Goal: Task Accomplishment & Management: Use online tool/utility

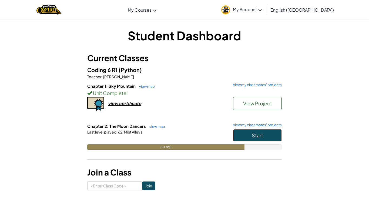
click at [256, 141] on button "Start" at bounding box center [257, 135] width 49 height 12
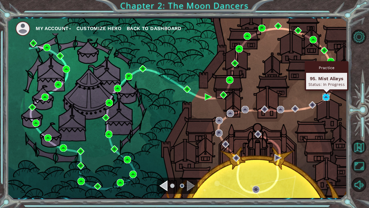
click at [325, 100] on img at bounding box center [326, 96] width 7 height 7
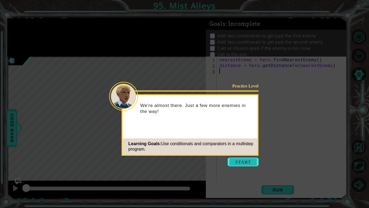
click at [239, 164] on button "Start" at bounding box center [243, 161] width 31 height 9
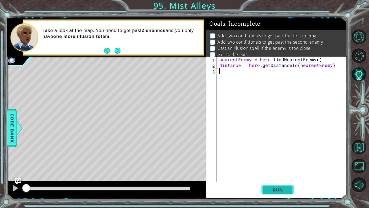
click at [290, 190] on button "Run" at bounding box center [278, 190] width 32 height 14
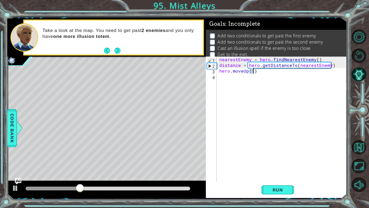
scroll to position [0, 2]
type textarea "hero.moveUp(2)"
click at [282, 187] on span "Run" at bounding box center [277, 189] width 21 height 5
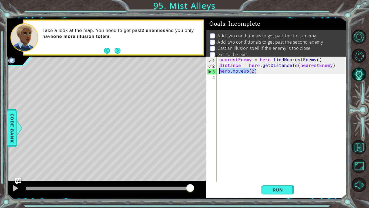
drag, startPoint x: 256, startPoint y: 70, endPoint x: 218, endPoint y: 71, distance: 37.3
click at [219, 71] on div "nearestEnemy = hero . findNearestEnemy ( ) distance = hero . getDistanceTo ( ne…" at bounding box center [284, 125] width 130 height 136
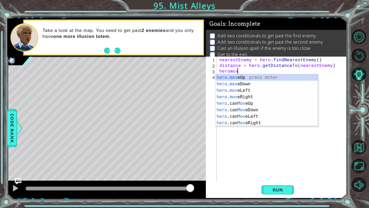
scroll to position [0, 1]
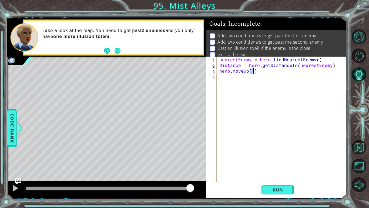
type textarea "hero.moveUp(2)"
click at [210, 77] on div "4" at bounding box center [212, 77] width 10 height 6
click at [280, 186] on button "Run" at bounding box center [278, 190] width 32 height 14
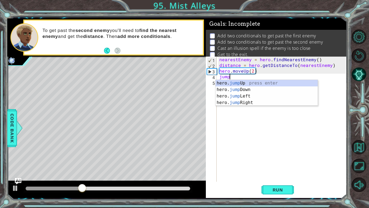
type textarea "jumpup"
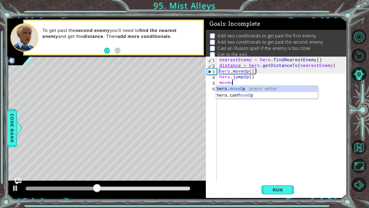
scroll to position [0, 1]
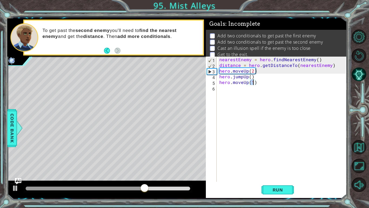
click at [256, 82] on div "nearestEnemy = hero . findNearestEnemy ( ) distance = hero . getDistanceTo ( ne…" at bounding box center [284, 125] width 130 height 136
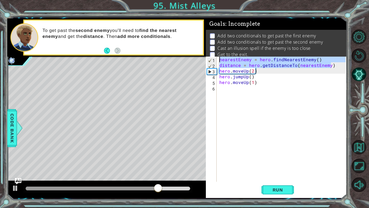
drag, startPoint x: 333, startPoint y: 63, endPoint x: 218, endPoint y: 60, distance: 115.3
click at [218, 60] on div "hero.moveUp(1) 1 2 3 4 5 6 nearestEnemy = hero . findNearestEnemy ( ) distance …" at bounding box center [276, 119] width 140 height 125
type textarea "nearestEnemy = hero.findNearestEnemy() distance = hero.getDistanceTo(nearestEne…"
click at [223, 89] on div "nearestEnemy = hero . findNearestEnemy ( ) distance = hero . getDistanceTo ( ne…" at bounding box center [284, 125] width 130 height 136
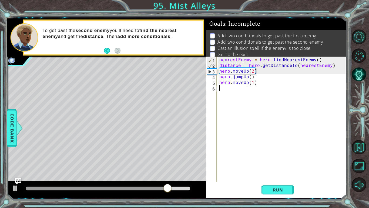
scroll to position [0, 0]
paste textarea "distance = hero.getDistanceTo(nearestEnemy)"
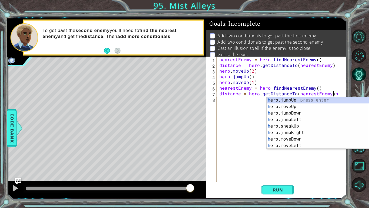
type textarea "distance = hero.getDistanceTo(nearestEnemy)"
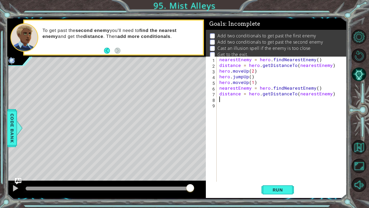
click at [340, 63] on div "nearestEnemy = hero . findNearestEnemy ( ) distance = hero . getDistanceTo ( ne…" at bounding box center [284, 125] width 130 height 136
type textarea "distance = hero.getDistanceTo(nearestEnemy)"
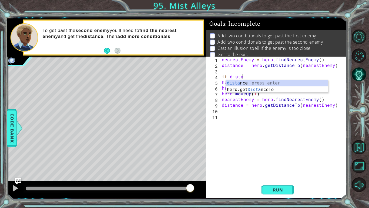
scroll to position [0, 1]
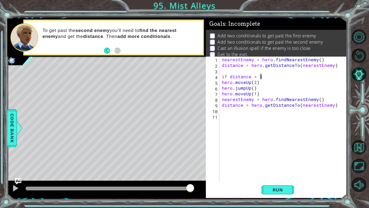
type textarea "if distance < 3:"
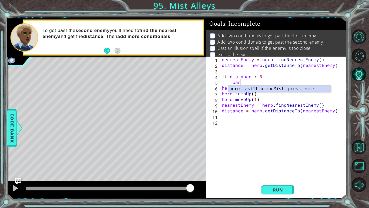
scroll to position [0, 1]
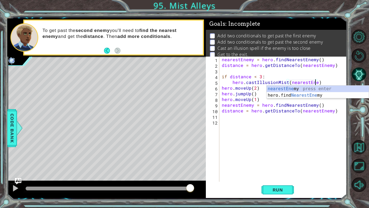
type textarea "hero.castIllusionMist(nearestEnemy)"
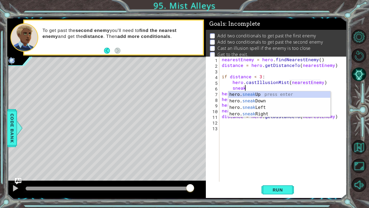
scroll to position [0, 1]
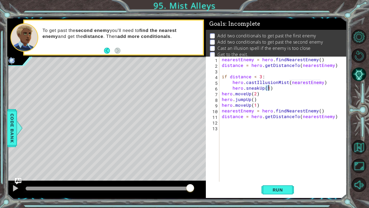
type textarea "hero.sneakUp(2)"
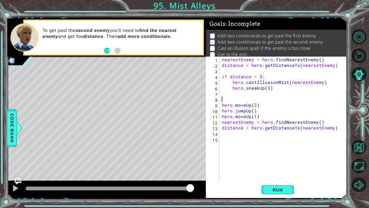
scroll to position [0, 0]
type textarea "if distance > 3:"
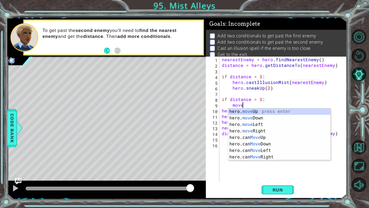
scroll to position [0, 1]
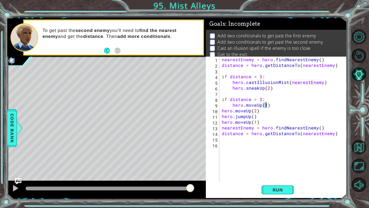
type textarea "hero.moveUp(2)"
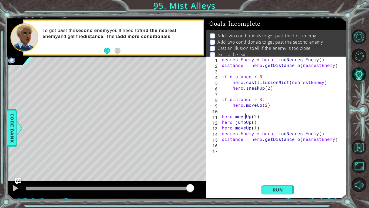
click at [246, 114] on div "nearestEnemy = hero . findNearestEnemy ( ) distance = hero . getDistanceTo ( ne…" at bounding box center [285, 125] width 128 height 136
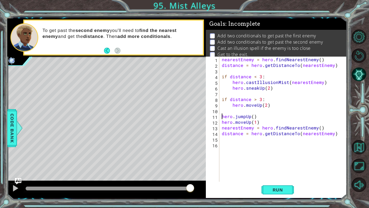
click at [260, 123] on div "nearestEnemy = hero . findNearestEnemy ( ) distance = hero . getDistanceTo ( ne…" at bounding box center [285, 125] width 128 height 136
type textarea "hero.moveUp(1)"
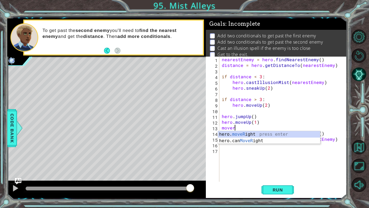
scroll to position [0, 1]
type textarea "hero.moveRight(1)"
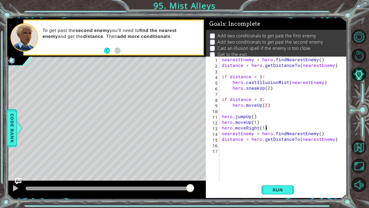
click at [285, 128] on div "nearestEnemy = hero . findNearestEnemy ( ) distance = hero . getDistanceTo ( ne…" at bounding box center [285, 125] width 128 height 136
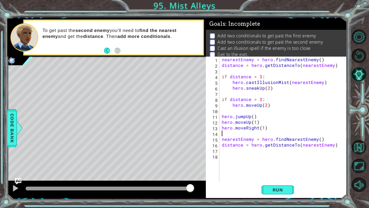
click at [334, 146] on div "nearestEnemy = hero . findNearestEnemy ( ) distance = hero . getDistanceTo ( ne…" at bounding box center [285, 125] width 128 height 136
type textarea "distance = hero.getDistanceTo(nearestEnemy)"
type textarea "if distance < 3:"
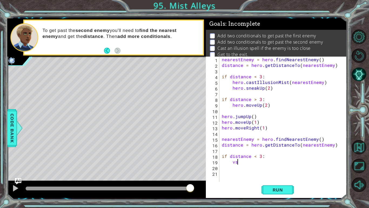
type textarea "v"
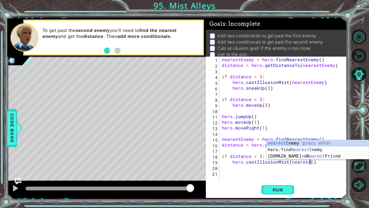
scroll to position [0, 5]
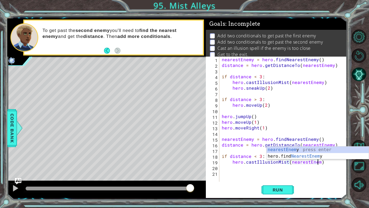
type textarea "hero.castIllusionMist(nearestEnemy)"
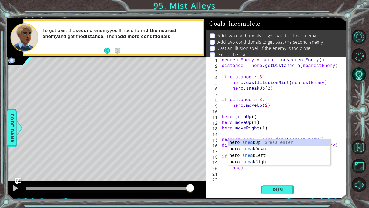
scroll to position [0, 1]
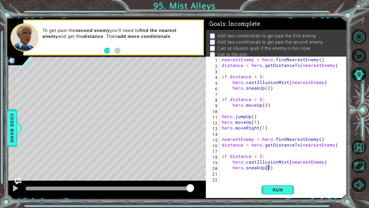
type textarea "hero.sneakUp(2)"
type textarea "if distance > 3:"
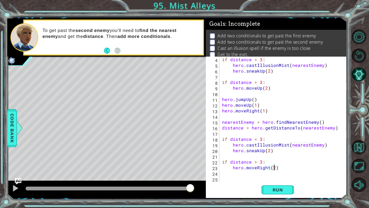
scroll to position [17, 0]
type textarea "hero.moveRight(2)"
click at [268, 186] on button "Run" at bounding box center [278, 190] width 32 height 14
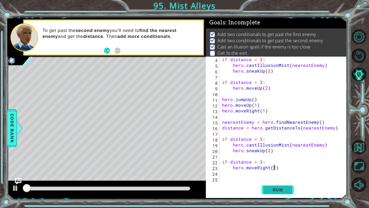
scroll to position [2, 0]
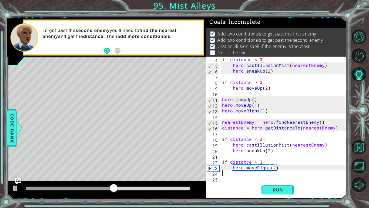
click at [237, 175] on div "if distance < 3 : hero . castIllusionMist ( nearestEnemy ) hero . sneakUp ( 2 )…" at bounding box center [284, 125] width 127 height 136
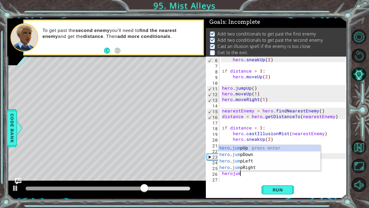
scroll to position [0, 1]
type textarea "herojump"
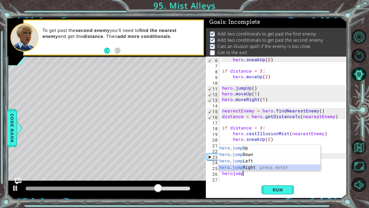
click at [254, 165] on div "hero . jump Up press enter hero . jump Down press enter hero . jump Left press …" at bounding box center [270, 164] width 102 height 39
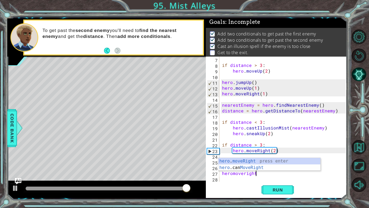
scroll to position [0, 2]
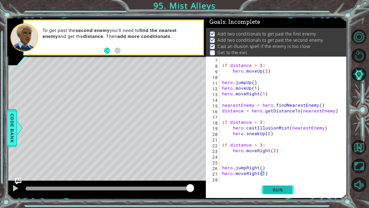
click at [275, 189] on span "Run" at bounding box center [277, 189] width 21 height 5
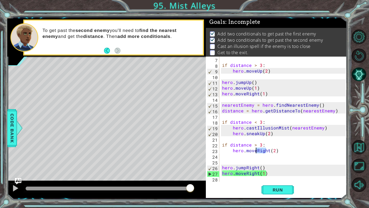
drag, startPoint x: 267, startPoint y: 152, endPoint x: 256, endPoint y: 152, distance: 11.1
click at [256, 152] on div "if distance > 3 : hero . moveUp ( 2 ) hero . jumpUp ( ) hero . moveUp ( 1 ) her…" at bounding box center [284, 125] width 127 height 136
type textarea "hero.moveRight(2)"
drag, startPoint x: 269, startPoint y: 151, endPoint x: 266, endPoint y: 151, distance: 3.0
click at [266, 151] on div "if distance > 3 : hero . moveUp ( 2 ) hero . jumpUp ( ) hero . moveUp ( 1 ) her…" at bounding box center [284, 125] width 127 height 136
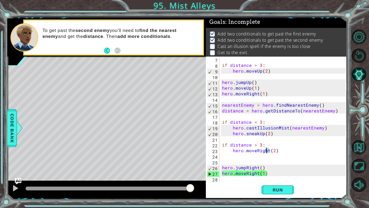
click at [275, 161] on div "if distance > 3 : hero . moveUp ( 2 ) hero . jumpUp ( ) hero . moveUp ( 1 ) her…" at bounding box center [284, 125] width 127 height 136
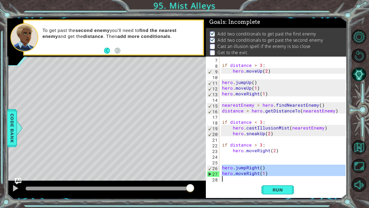
drag, startPoint x: 222, startPoint y: 168, endPoint x: 271, endPoint y: 176, distance: 49.4
click at [271, 176] on div "if distance > 3 : hero . moveUp ( 2 ) hero . jumpUp ( ) hero . moveUp ( 1 ) her…" at bounding box center [284, 125] width 127 height 136
type textarea "hero.moveRight(1)"
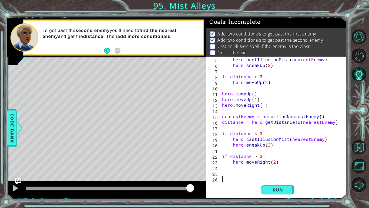
scroll to position [23, 0]
click at [281, 186] on button "Run" at bounding box center [278, 190] width 32 height 14
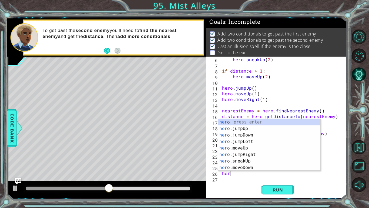
scroll to position [0, 0]
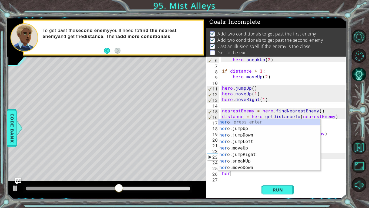
type textarea "h"
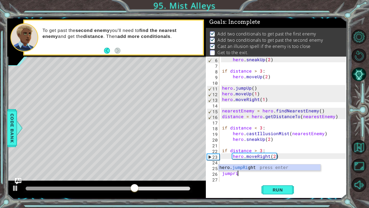
scroll to position [0, 1]
type textarea "jumpright"
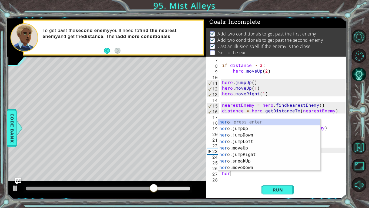
scroll to position [0, 0]
type textarea "h"
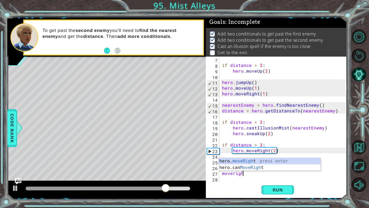
scroll to position [0, 1]
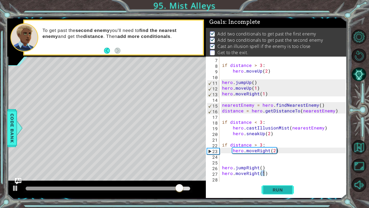
type textarea "hero.moveRight(1)"
click at [267, 186] on button "Run" at bounding box center [278, 190] width 32 height 14
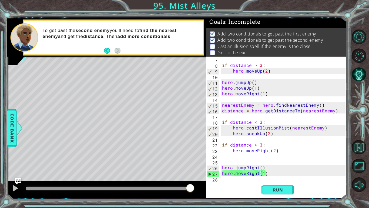
click at [270, 160] on div "if distance > 3 : hero . moveUp ( 2 ) hero . jumpUp ( ) hero . moveUp ( 1 ) her…" at bounding box center [284, 125] width 127 height 136
click at [274, 186] on button "Run" at bounding box center [278, 190] width 32 height 14
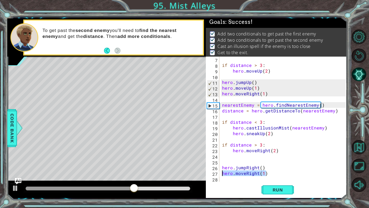
drag, startPoint x: 267, startPoint y: 173, endPoint x: 222, endPoint y: 174, distance: 45.2
click at [222, 174] on div "if distance > 3 : hero . moveUp ( 2 ) hero . jumpUp ( ) hero . moveUp ( 1 ) her…" at bounding box center [284, 125] width 127 height 136
type textarea "hero.moveRight(1)"
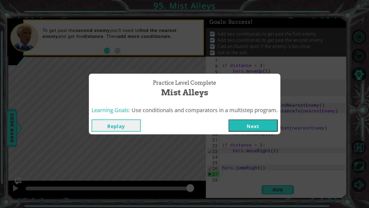
click at [270, 124] on button "Next" at bounding box center [253, 125] width 49 height 12
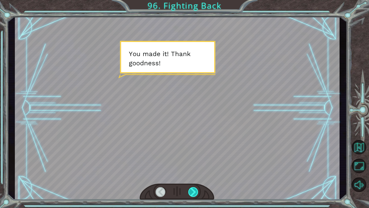
click at [191, 189] on div at bounding box center [194, 192] width 10 height 10
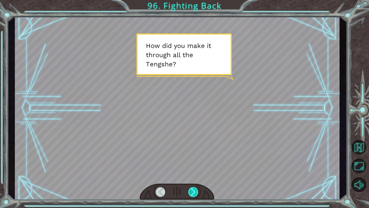
click at [191, 188] on div at bounding box center [194, 192] width 10 height 10
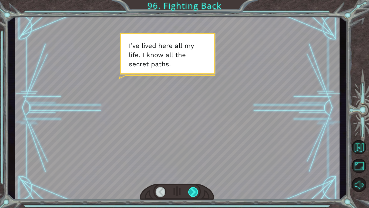
click at [191, 188] on div at bounding box center [194, 192] width 10 height 10
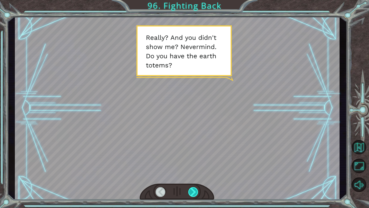
click at [191, 188] on div at bounding box center [194, 192] width 10 height 10
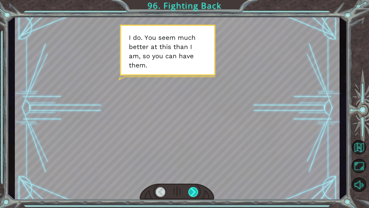
click at [191, 188] on div at bounding box center [194, 192] width 10 height 10
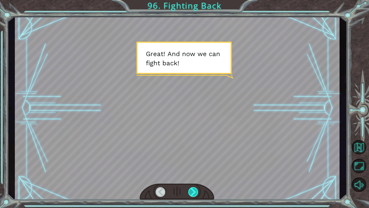
click at [191, 188] on div at bounding box center [194, 192] width 10 height 10
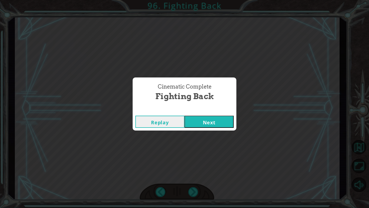
click at [218, 122] on button "Next" at bounding box center [209, 121] width 49 height 12
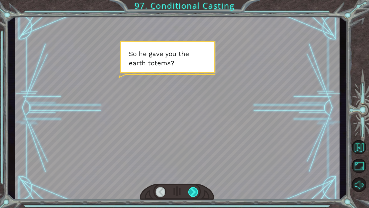
click at [193, 191] on div at bounding box center [194, 192] width 10 height 10
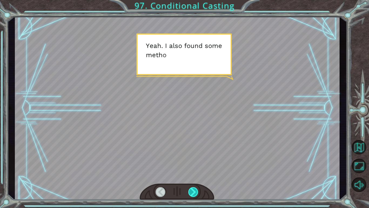
click at [193, 191] on div at bounding box center [194, 192] width 10 height 10
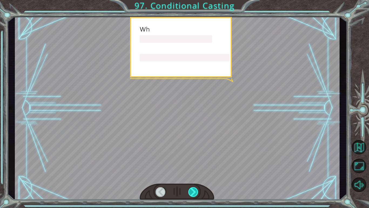
click at [193, 191] on div at bounding box center [194, 192] width 10 height 10
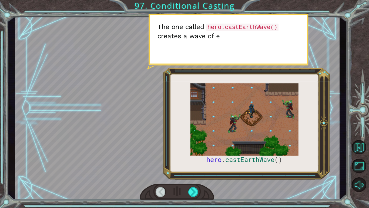
click at [161, 192] on div at bounding box center [161, 192] width 10 height 10
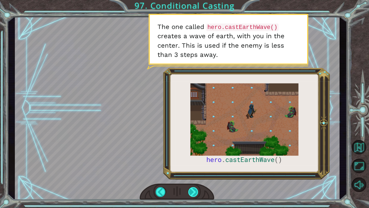
click at [191, 191] on div at bounding box center [194, 192] width 10 height 10
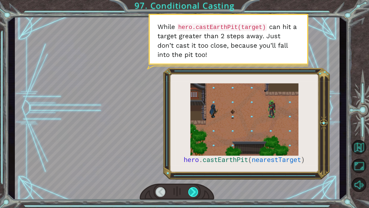
click at [191, 191] on div at bounding box center [194, 192] width 10 height 10
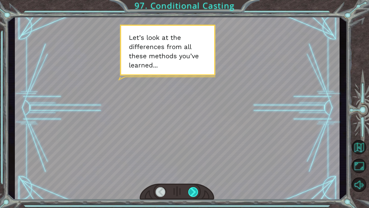
click at [191, 191] on div at bounding box center [194, 192] width 10 height 10
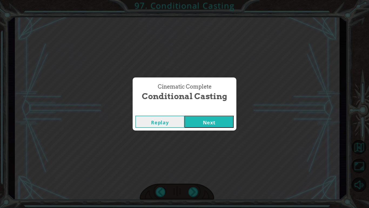
click at [201, 125] on button "Next" at bounding box center [209, 121] width 49 height 12
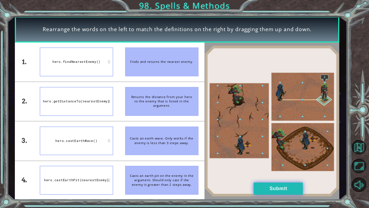
click at [258, 184] on button "Submit" at bounding box center [278, 188] width 49 height 12
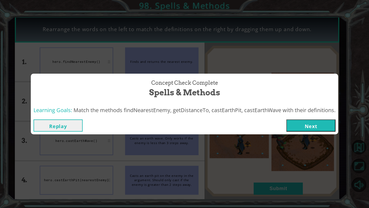
click at [297, 131] on button "Next" at bounding box center [311, 125] width 49 height 12
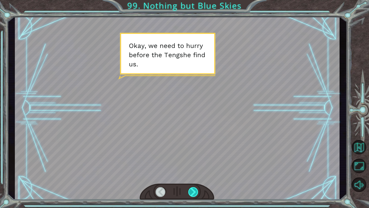
click at [192, 190] on div at bounding box center [194, 192] width 10 height 10
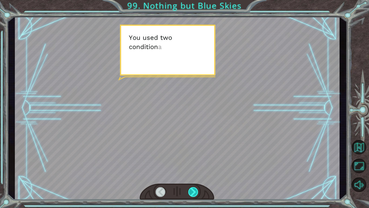
click at [195, 193] on div at bounding box center [194, 192] width 10 height 10
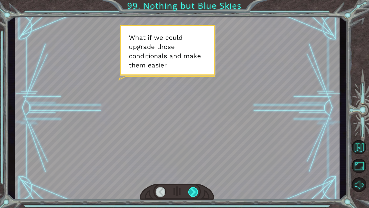
click at [194, 193] on div at bounding box center [194, 192] width 10 height 10
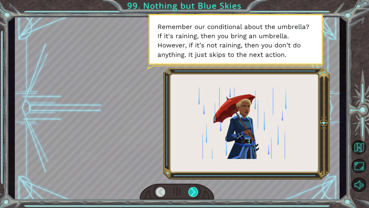
click at [194, 194] on div at bounding box center [194, 192] width 10 height 10
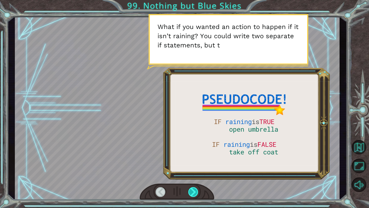
click at [196, 195] on div at bounding box center [194, 192] width 10 height 10
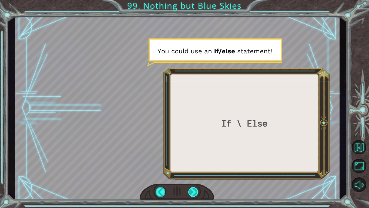
click at [196, 193] on div at bounding box center [194, 192] width 10 height 10
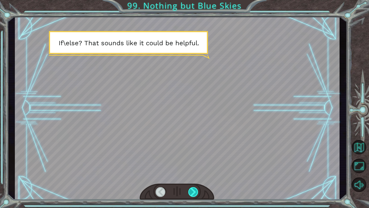
click at [196, 193] on div at bounding box center [194, 192] width 10 height 10
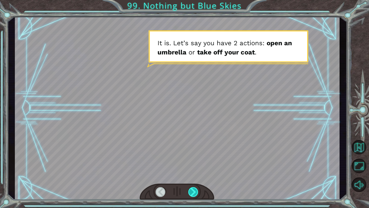
click at [196, 193] on div at bounding box center [194, 192] width 10 height 10
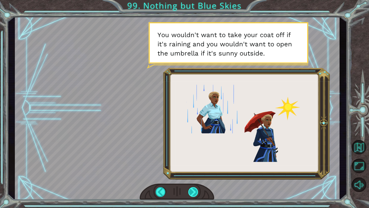
click at [196, 193] on div at bounding box center [194, 192] width 10 height 10
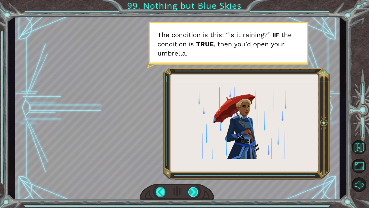
click at [196, 193] on div at bounding box center [194, 192] width 10 height 10
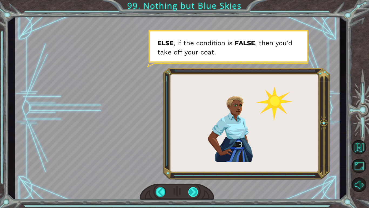
click at [197, 196] on div at bounding box center [194, 192] width 10 height 10
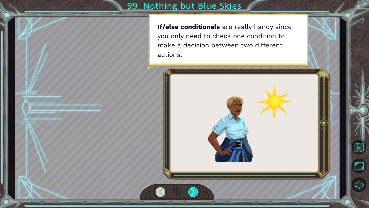
click at [190, 196] on div at bounding box center [194, 192] width 10 height 10
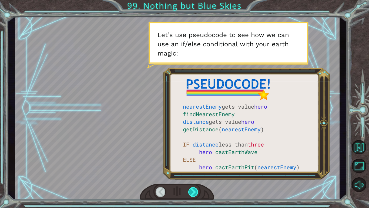
click at [190, 194] on div at bounding box center [194, 192] width 10 height 10
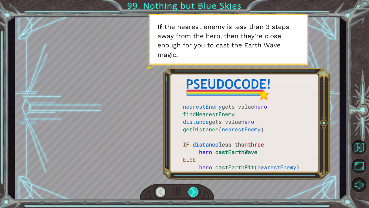
click at [190, 194] on div at bounding box center [194, 192] width 10 height 10
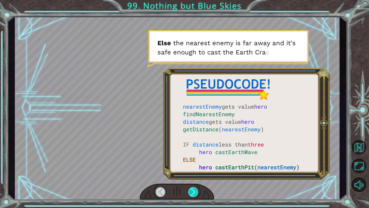
click at [190, 194] on div at bounding box center [194, 192] width 10 height 10
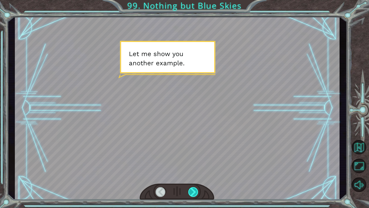
click at [190, 194] on div at bounding box center [194, 192] width 10 height 10
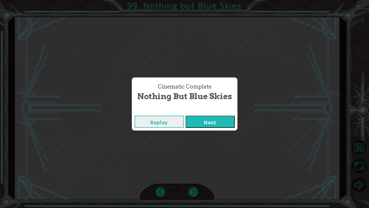
click at [227, 121] on button "Next" at bounding box center [210, 121] width 49 height 12
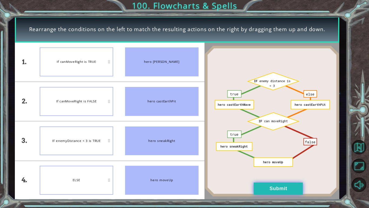
click at [280, 188] on button "Submit" at bounding box center [278, 188] width 49 height 12
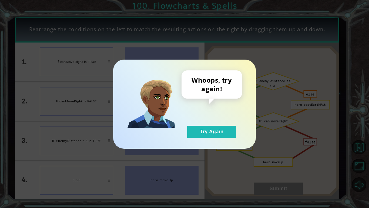
click at [224, 121] on div "Whoops, try again! Try Again" at bounding box center [212, 103] width 61 height 67
click at [225, 124] on div "Whoops, try again! Try Again" at bounding box center [212, 103] width 61 height 67
click at [229, 132] on button "Try Again" at bounding box center [211, 131] width 49 height 12
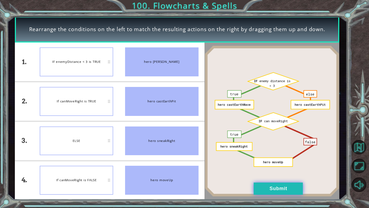
click at [277, 189] on button "Submit" at bounding box center [278, 188] width 49 height 12
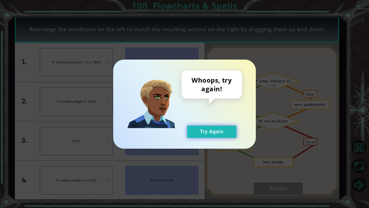
click at [218, 132] on button "Try Again" at bounding box center [211, 131] width 49 height 12
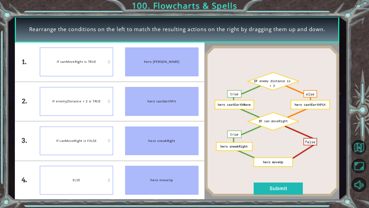
click at [94, 115] on li "IF enemyDistance < 3 is TRUE" at bounding box center [76, 101] width 85 height 39
click at [259, 191] on button "Submit" at bounding box center [278, 188] width 49 height 12
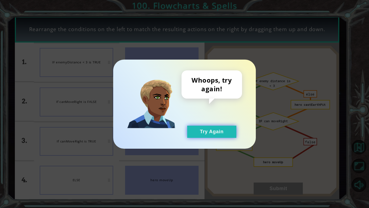
click at [223, 133] on button "Try Again" at bounding box center [211, 131] width 49 height 12
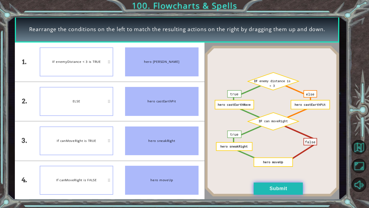
click at [265, 189] on button "Submit" at bounding box center [278, 188] width 49 height 12
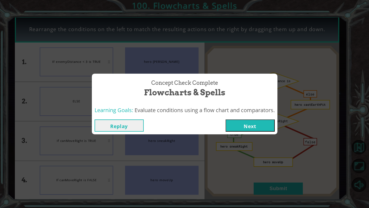
click at [232, 125] on button "Next" at bounding box center [250, 125] width 49 height 12
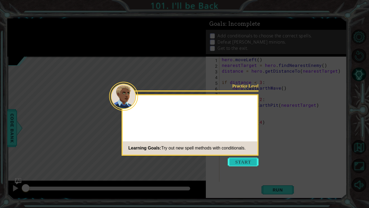
click at [241, 160] on button "Start" at bounding box center [243, 161] width 31 height 9
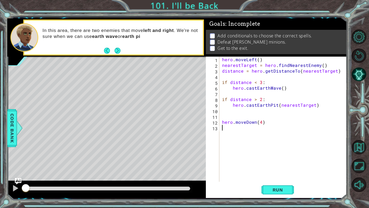
click at [120, 54] on footer at bounding box center [112, 51] width 16 height 8
click at [119, 51] on button "Next" at bounding box center [118, 51] width 8 height 8
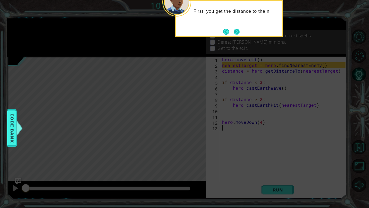
click at [240, 34] on button "Next" at bounding box center [236, 31] width 7 height 7
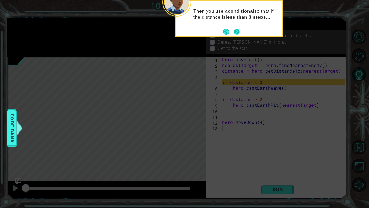
click at [239, 32] on button "Next" at bounding box center [237, 32] width 10 height 10
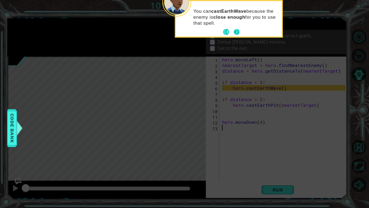
click at [239, 32] on button "Next" at bounding box center [236, 31] width 9 height 9
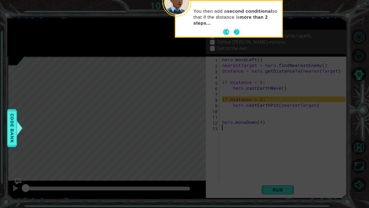
click at [239, 34] on button "Next" at bounding box center [236, 31] width 9 height 9
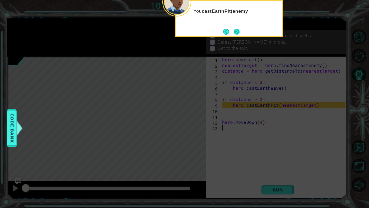
click at [236, 29] on button "Next" at bounding box center [237, 32] width 8 height 8
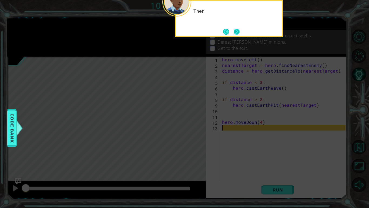
click at [238, 32] on button "Next" at bounding box center [237, 31] width 9 height 9
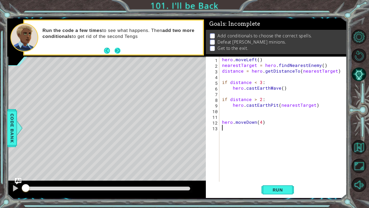
click at [120, 48] on button "Next" at bounding box center [118, 51] width 6 height 6
click at [121, 49] on div "If you're lost, sometimes you can hit the RESTART button to start at the beginn…" at bounding box center [121, 37] width 164 height 25
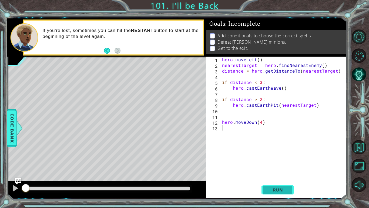
click at [271, 190] on span "Run" at bounding box center [277, 189] width 21 height 5
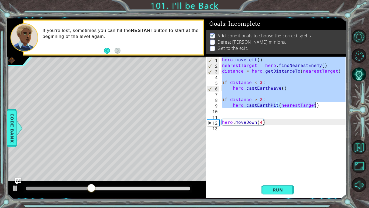
drag, startPoint x: 221, startPoint y: 60, endPoint x: 322, endPoint y: 107, distance: 111.8
click at [322, 107] on div "hero . moveLeft ( ) nearestTarget = hero . findNearestEnemy ( ) distance = hero…" at bounding box center [284, 125] width 127 height 136
type textarea "if distance > 2: hero.castEarthPit(nearestTarget)"
click at [227, 131] on div "hero . moveLeft ( ) nearestTarget = hero . findNearestEnemy ( ) distance = hero…" at bounding box center [284, 125] width 127 height 136
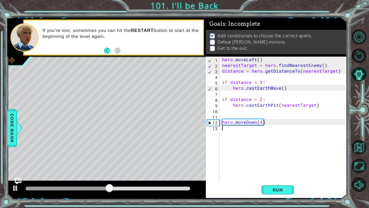
paste textarea "hero.castEarthPit(nearestTarget)"
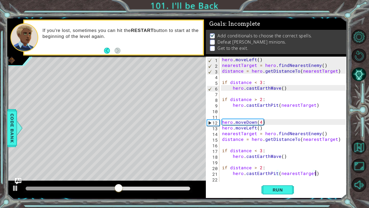
click at [267, 123] on div "hero . moveLeft ( ) nearestTarget = hero . findNearestEnemy ( ) distance = hero…" at bounding box center [284, 125] width 127 height 136
type textarea "hero.moveDown(4)"
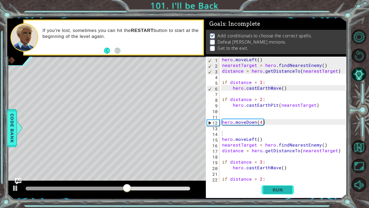
click at [273, 187] on span "Run" at bounding box center [277, 189] width 21 height 5
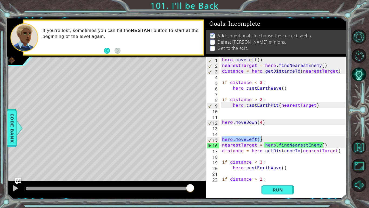
drag, startPoint x: 221, startPoint y: 139, endPoint x: 268, endPoint y: 141, distance: 47.1
click at [268, 141] on div "hero . moveLeft ( ) nearestTarget = hero . findNearestEnemy ( ) distance = hero…" at bounding box center [284, 125] width 127 height 136
type textarea "hero.moveLeft()"
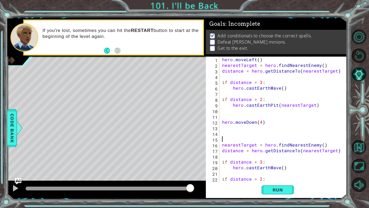
click at [235, 183] on div "Run" at bounding box center [277, 190] width 141 height 14
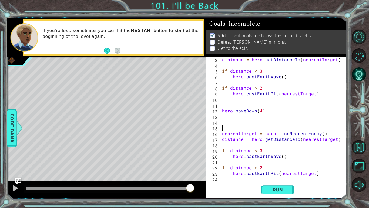
scroll to position [11, 0]
click at [281, 187] on span "Run" at bounding box center [277, 189] width 21 height 5
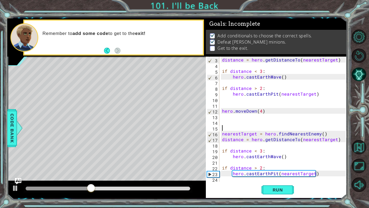
scroll to position [11, 0]
click at [242, 181] on div "nearestTarget = hero . findNearestEnemy ( ) distance = hero . getDistanceTo ( n…" at bounding box center [284, 119] width 127 height 136
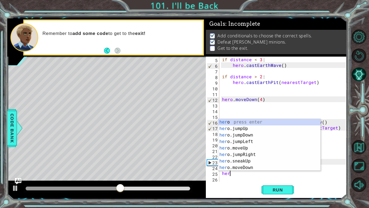
scroll to position [0, 0]
type textarea "h"
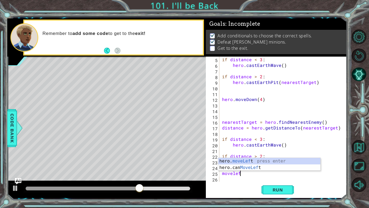
scroll to position [0, 1]
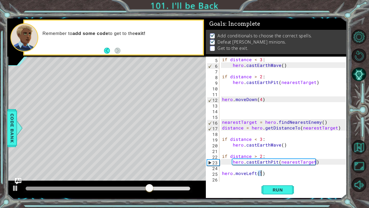
type textarea "hero.moveLeft(4)"
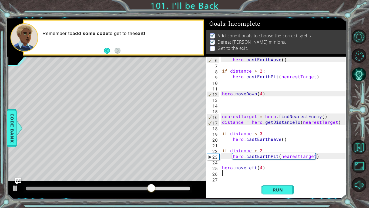
scroll to position [0, 0]
click at [265, 190] on button "Run" at bounding box center [278, 190] width 32 height 14
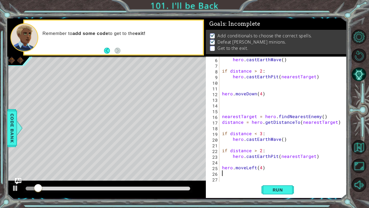
type textarea "h"
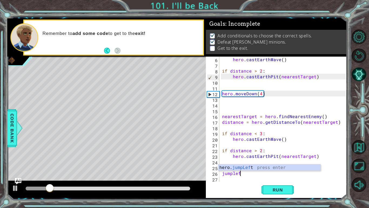
scroll to position [0, 1]
type textarea "jumpleft"
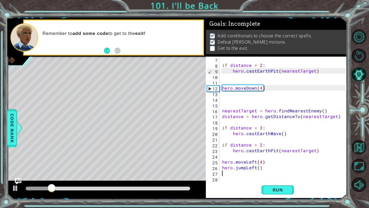
scroll to position [34, 0]
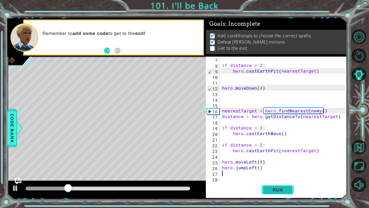
click at [286, 185] on button "Run" at bounding box center [278, 190] width 32 height 14
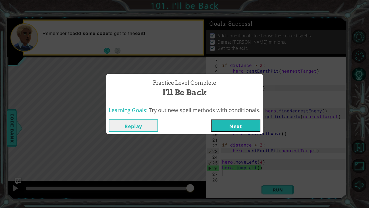
click at [255, 128] on button "Next" at bounding box center [235, 125] width 49 height 12
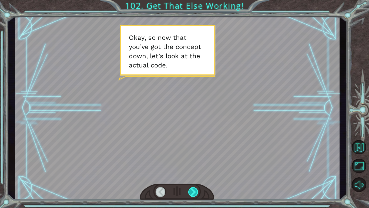
click at [196, 190] on div at bounding box center [194, 192] width 10 height 10
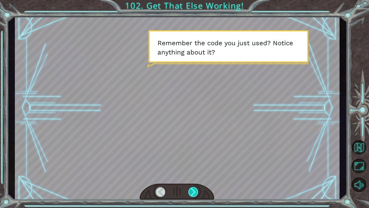
click at [196, 190] on div at bounding box center [194, 192] width 10 height 10
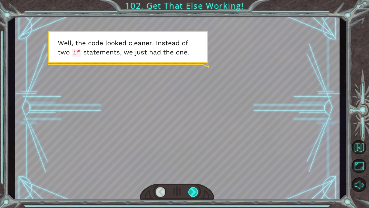
click at [196, 190] on div at bounding box center [194, 192] width 10 height 10
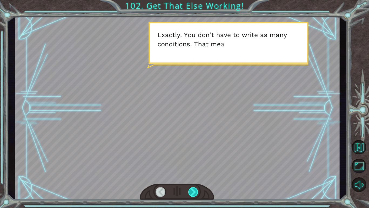
click at [196, 190] on div at bounding box center [194, 192] width 10 height 10
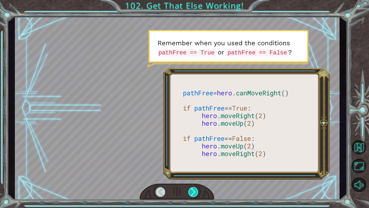
click at [196, 190] on div at bounding box center [194, 192] width 10 height 10
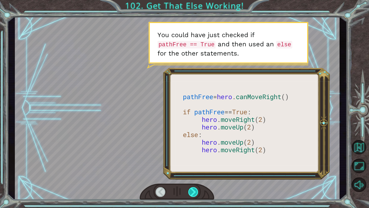
click at [195, 188] on div at bounding box center [194, 192] width 10 height 10
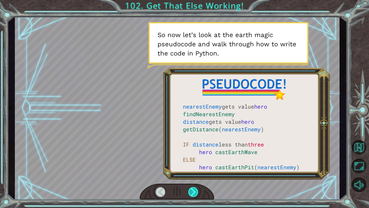
click at [196, 188] on div at bounding box center [194, 192] width 10 height 10
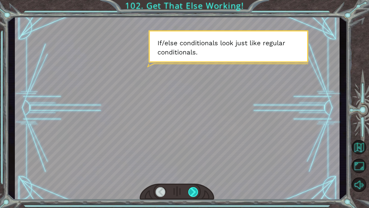
click at [196, 188] on div at bounding box center [194, 192] width 10 height 10
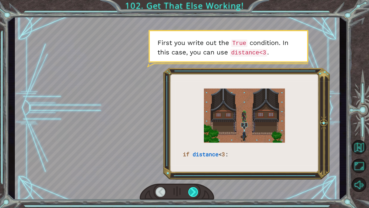
click at [197, 188] on div at bounding box center [194, 192] width 10 height 10
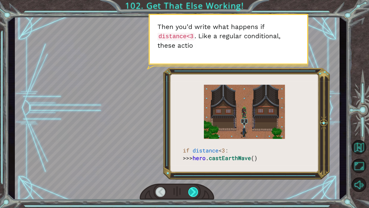
click at [196, 188] on div at bounding box center [194, 192] width 10 height 10
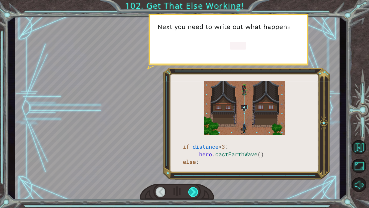
click at [195, 188] on div at bounding box center [194, 192] width 10 height 10
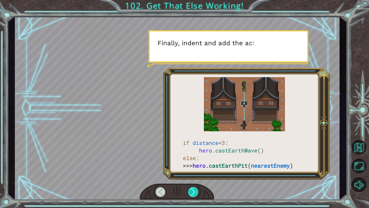
click at [196, 188] on div at bounding box center [194, 192] width 10 height 10
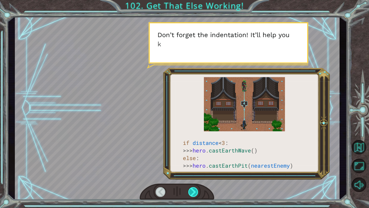
click at [195, 188] on div at bounding box center [194, 192] width 10 height 10
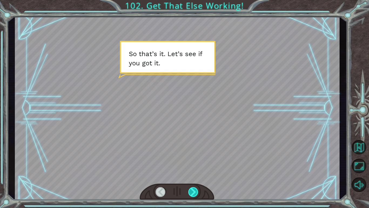
click at [195, 187] on div at bounding box center [194, 192] width 10 height 10
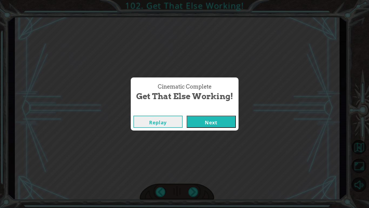
click at [210, 121] on button "Next" at bounding box center [211, 121] width 49 height 12
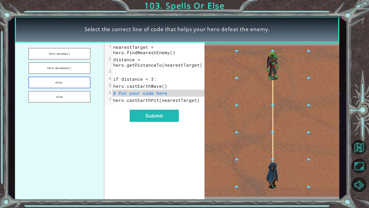
click at [75, 85] on button "else:" at bounding box center [59, 83] width 62 height 12
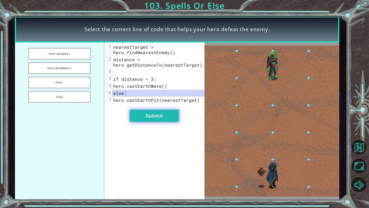
click at [149, 111] on button "Submit" at bounding box center [154, 116] width 49 height 12
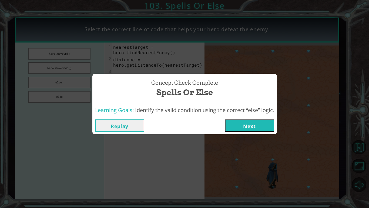
click at [236, 123] on button "Next" at bounding box center [249, 125] width 49 height 12
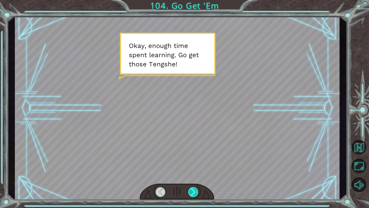
click at [194, 189] on div at bounding box center [194, 192] width 10 height 10
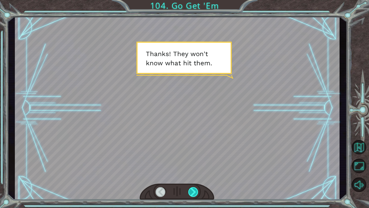
click at [192, 187] on div at bounding box center [194, 192] width 10 height 10
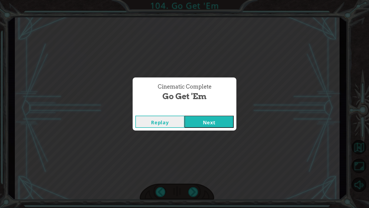
click at [207, 117] on button "Next" at bounding box center [209, 121] width 49 height 12
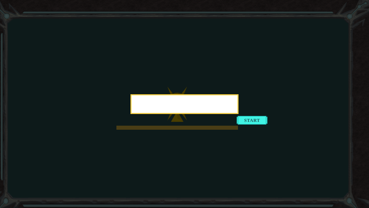
click at [239, 114] on div at bounding box center [185, 104] width 108 height 20
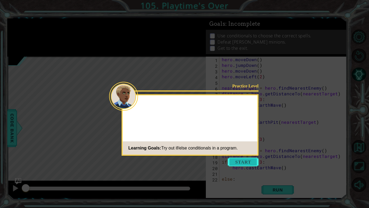
click at [241, 158] on button "Start" at bounding box center [243, 161] width 31 height 9
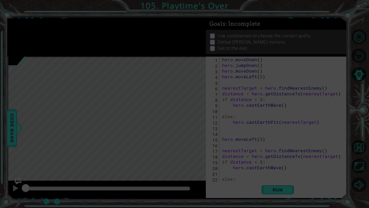
click at [256, 155] on div "hero . moveDown ( ) hero . jumpDown ( ) hero . moveDown ( ) hero . moveLeft ( 2…" at bounding box center [284, 125] width 127 height 136
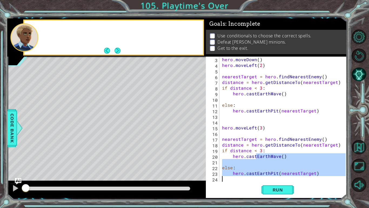
type textarea "hero.castEarthPit(nearestTarget)"
click at [116, 51] on button "Next" at bounding box center [118, 50] width 10 height 10
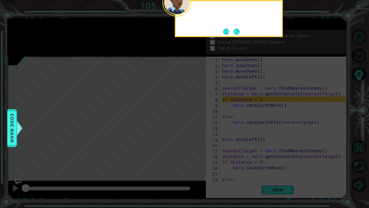
scroll to position [0, 0]
click at [234, 28] on button "Next" at bounding box center [237, 31] width 6 height 6
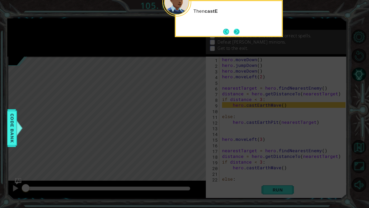
click at [234, 29] on button "Next" at bounding box center [236, 31] width 9 height 9
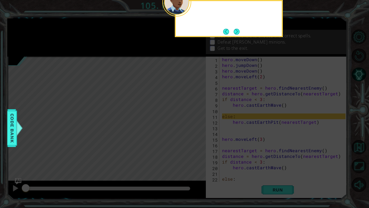
click at [234, 29] on button "Next" at bounding box center [237, 32] width 8 height 8
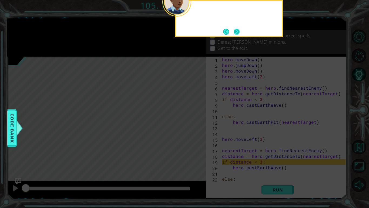
click at [236, 32] on button "Next" at bounding box center [237, 31] width 6 height 6
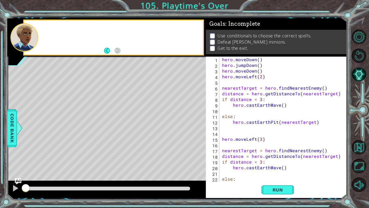
click at [236, 32] on div "Use conditionals to choose the correct spells. Defeat [PERSON_NAME] minions. Ge…" at bounding box center [276, 42] width 141 height 24
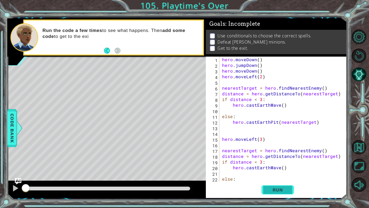
click at [275, 188] on span "Run" at bounding box center [277, 189] width 21 height 5
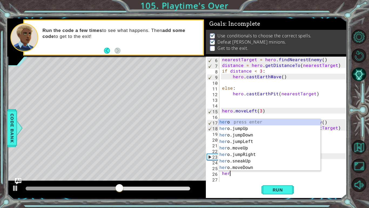
scroll to position [28, 0]
type textarea "h"
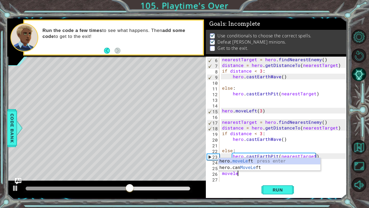
scroll to position [0, 1]
type textarea "hero.moveLeft(1)"
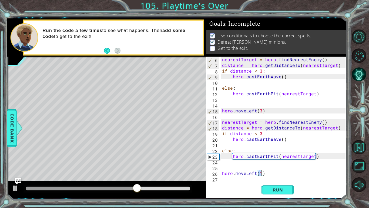
click at [234, 178] on div "nearestTarget = hero . findNearestEnemy ( ) distance = hero . getDistanceTo ( n…" at bounding box center [284, 125] width 127 height 136
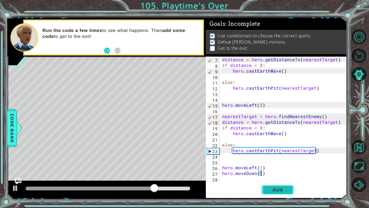
type textarea "hero.moveDown(1)"
click at [271, 191] on span "Run" at bounding box center [277, 189] width 21 height 5
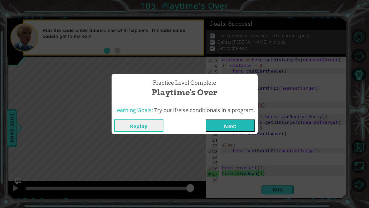
click at [243, 130] on button "Next" at bounding box center [230, 125] width 49 height 12
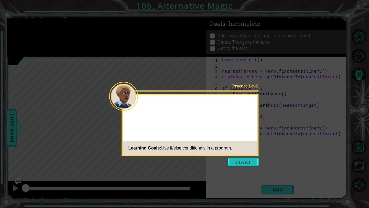
click at [240, 161] on button "Start" at bounding box center [243, 161] width 31 height 9
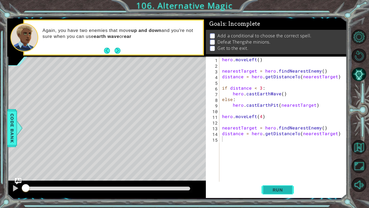
click at [274, 189] on span "Run" at bounding box center [277, 189] width 21 height 5
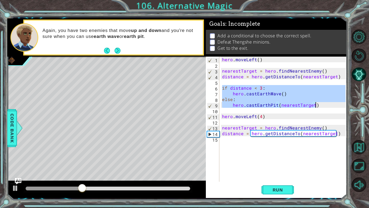
drag, startPoint x: 222, startPoint y: 88, endPoint x: 337, endPoint y: 104, distance: 115.5
click at [337, 104] on div "hero . moveLeft ( ) nearestTarget = hero . findNearestEnemy ( ) distance = hero…" at bounding box center [284, 125] width 127 height 136
type textarea "else: hero.castEarthPit(nearestTarget)"
click at [233, 141] on div "hero . moveLeft ( ) nearestTarget = hero . findNearestEnemy ( ) distance = hero…" at bounding box center [284, 125] width 127 height 136
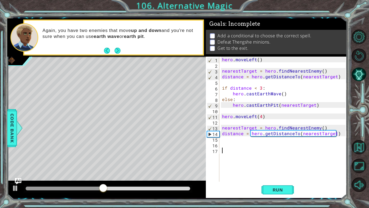
paste textarea "hero.castEarthPit(nearestTarget)"
type textarea "hero.castEarthPit(nearestTarget)"
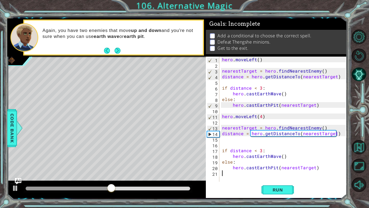
click at [245, 176] on div "hero . moveLeft ( ) nearestTarget = hero . findNearestEnemy ( ) distance = hero…" at bounding box center [284, 125] width 127 height 136
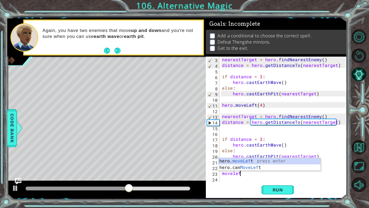
scroll to position [0, 1]
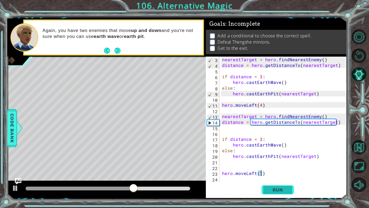
type textarea "hero.moveLeft(1)"
click at [268, 188] on span "Run" at bounding box center [277, 189] width 21 height 5
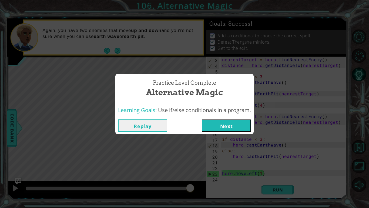
click at [239, 122] on button "Next" at bounding box center [226, 125] width 49 height 12
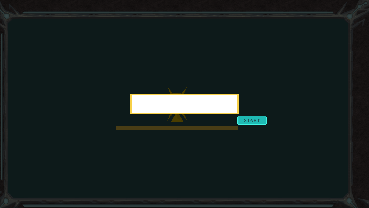
click at [239, 114] on div at bounding box center [185, 104] width 108 height 20
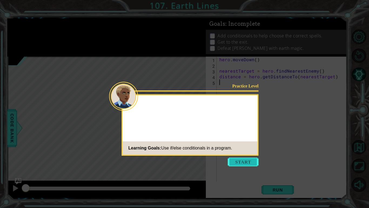
click at [251, 164] on button "Start" at bounding box center [243, 161] width 31 height 9
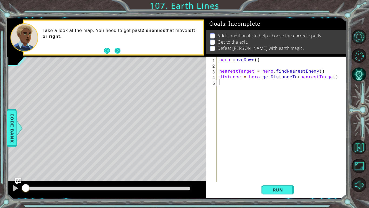
click at [117, 52] on button "Next" at bounding box center [117, 50] width 7 height 7
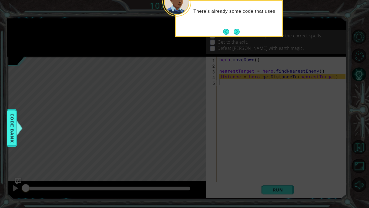
click at [232, 37] on div "There's already some code that uses" at bounding box center [229, 18] width 108 height 37
click at [237, 32] on button "Next" at bounding box center [237, 32] width 8 height 8
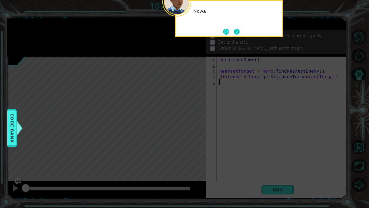
click at [237, 32] on button "Next" at bounding box center [237, 32] width 10 height 10
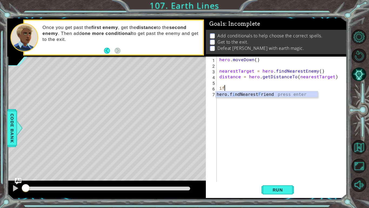
type textarea "i"
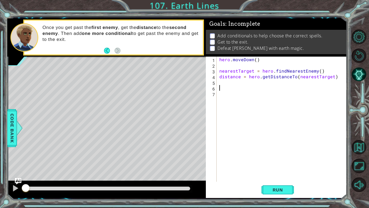
paste textarea "hero.castEarthPit(nearestTarget)"
type textarea "hero.castEarthPit(nearestTarget)"
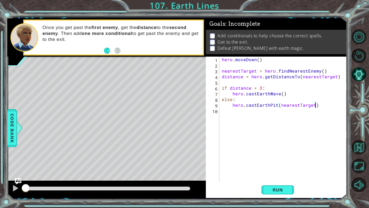
click at [227, 114] on div "hero . [GEOGRAPHIC_DATA] ( ) nearestTarget = hero . findNearestEnemy ( ) distan…" at bounding box center [285, 125] width 128 height 136
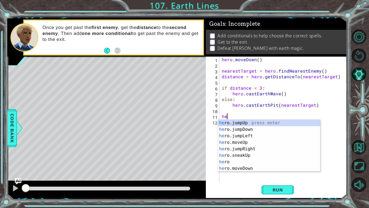
type textarea "h"
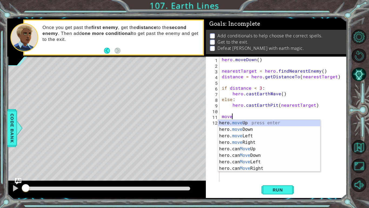
scroll to position [0, 1]
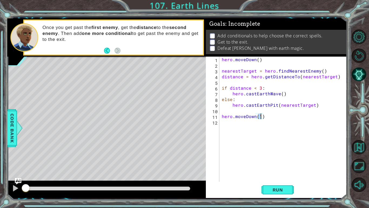
type textarea "hero.moveDown(4)"
click at [236, 123] on div "hero . [GEOGRAPHIC_DATA] ( ) nearestTarget = hero . findNearestEnemy ( ) distan…" at bounding box center [285, 125] width 128 height 136
paste textarea "hero.castEarthPit(nearestTarget)"
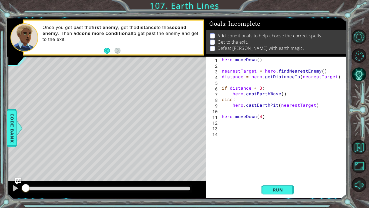
type textarea "hero.castEarthPit(nearestTarget)"
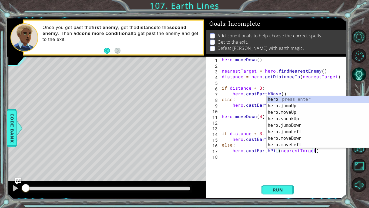
click at [233, 164] on div "hero . [GEOGRAPHIC_DATA] ( ) nearestTarget = hero . findNearestEnemy ( ) distan…" at bounding box center [285, 125] width 128 height 136
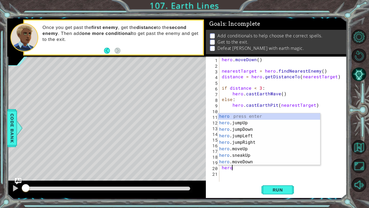
scroll to position [0, 0]
type textarea "h"
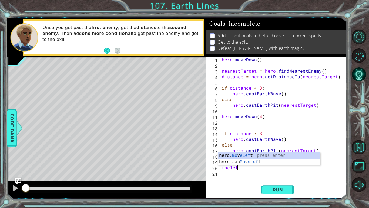
scroll to position [0, 1]
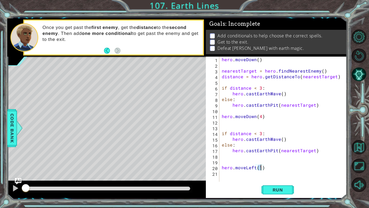
type textarea "hero.moveLeft(5)"
click at [280, 189] on span "Run" at bounding box center [277, 189] width 21 height 5
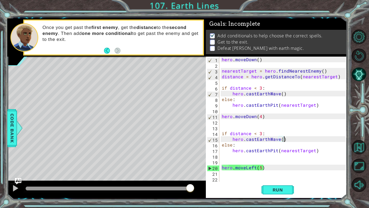
click at [286, 138] on div "hero . [GEOGRAPHIC_DATA] ( ) nearestTarget = hero . findNearestEnemy ( ) distan…" at bounding box center [285, 125] width 128 height 136
type textarea "hero.castEarthWave()"
click at [276, 189] on span "Run" at bounding box center [277, 189] width 21 height 5
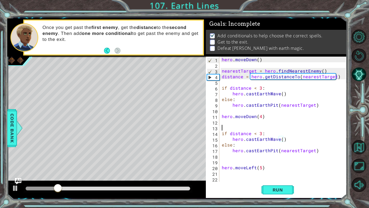
click at [236, 126] on div "hero . [GEOGRAPHIC_DATA] ( ) nearestTarget = hero . findNearestEnemy ( ) distan…" at bounding box center [285, 125] width 128 height 136
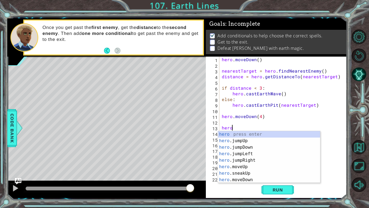
scroll to position [0, 0]
type textarea "h"
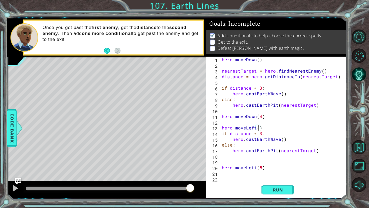
scroll to position [0, 2]
type textarea "hero.moveLeft(2)"
click at [276, 190] on span "Run" at bounding box center [277, 189] width 21 height 5
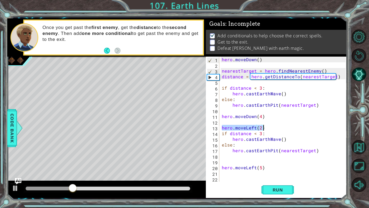
drag, startPoint x: 222, startPoint y: 127, endPoint x: 268, endPoint y: 127, distance: 46.0
click at [268, 127] on div "hero . [GEOGRAPHIC_DATA] ( ) nearestTarget = hero . findNearestEnemy ( ) distan…" at bounding box center [285, 125] width 128 height 136
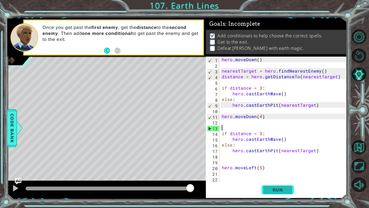
click at [272, 192] on span "Run" at bounding box center [277, 189] width 21 height 5
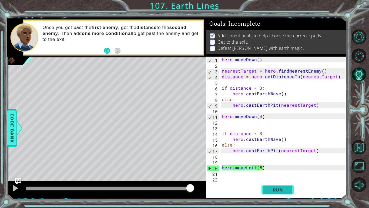
click at [278, 187] on span "Run" at bounding box center [277, 189] width 21 height 5
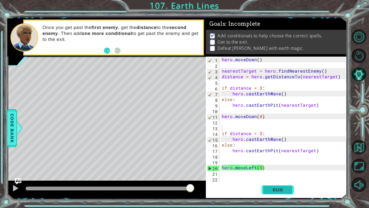
click at [269, 187] on span "Run" at bounding box center [277, 189] width 21 height 5
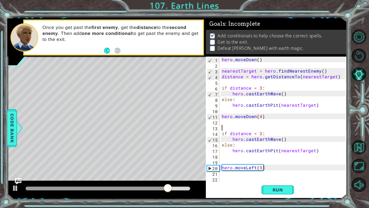
click at [234, 139] on div "hero . [GEOGRAPHIC_DATA] ( ) nearestTarget = hero . findNearestEnemy ( ) distan…" at bounding box center [285, 125] width 128 height 136
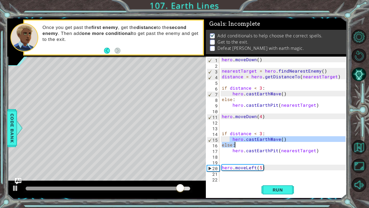
drag, startPoint x: 230, startPoint y: 139, endPoint x: 301, endPoint y: 143, distance: 70.7
click at [301, 143] on div "hero . [GEOGRAPHIC_DATA] ( ) nearestTarget = hero . findNearestEnemy ( ) distan…" at bounding box center [285, 125] width 128 height 136
type textarea "hero.castEarthWave() else:"
click at [320, 159] on div "hero . [GEOGRAPHIC_DATA] ( ) nearestTarget = hero . findNearestEnemy ( ) distan…" at bounding box center [285, 125] width 128 height 136
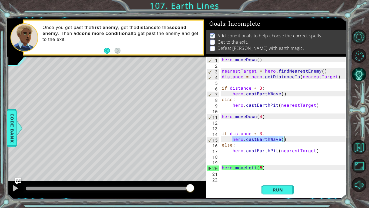
drag, startPoint x: 234, startPoint y: 139, endPoint x: 284, endPoint y: 140, distance: 50.3
click at [284, 140] on div "hero . [GEOGRAPHIC_DATA] ( ) nearestTarget = hero . findNearestEnemy ( ) distan…" at bounding box center [285, 125] width 128 height 136
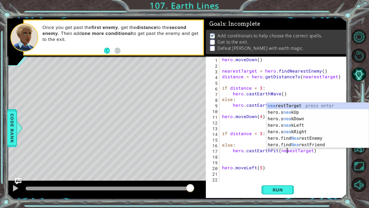
type textarea "hero.castEarthPit(neestTarget)"
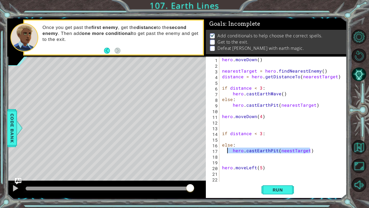
drag, startPoint x: 316, startPoint y: 151, endPoint x: 229, endPoint y: 151, distance: 86.3
click at [229, 151] on div "hero . [GEOGRAPHIC_DATA] ( ) nearestTarget = hero . findNearestEnemy ( ) distan…" at bounding box center [284, 125] width 127 height 136
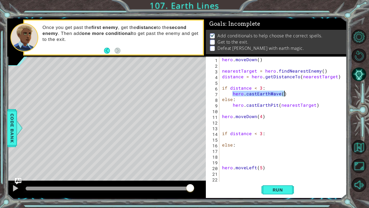
drag, startPoint x: 232, startPoint y: 94, endPoint x: 286, endPoint y: 95, distance: 54.1
click at [286, 95] on div "hero . [GEOGRAPHIC_DATA] ( ) nearestTarget = hero . findNearestEnemy ( ) distan…" at bounding box center [284, 125] width 127 height 136
type textarea "hero.castEarthWave()"
click at [239, 138] on div "hero . [GEOGRAPHIC_DATA] ( ) nearestTarget = hero . findNearestEnemy ( ) distan…" at bounding box center [284, 125] width 127 height 136
click at [241, 145] on div "hero . [GEOGRAPHIC_DATA] ( ) nearestTarget = hero . findNearestEnemy ( ) distan…" at bounding box center [284, 125] width 127 height 136
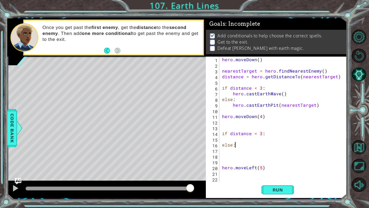
type textarea "else:"
click at [230, 150] on div "hero . [GEOGRAPHIC_DATA] ( ) nearestTarget = hero . findNearestEnemy ( ) distan…" at bounding box center [284, 125] width 127 height 136
click at [226, 150] on div "hero . [GEOGRAPHIC_DATA] ( ) nearestTarget = hero . findNearestEnemy ( ) distan…" at bounding box center [284, 125] width 127 height 136
click at [234, 151] on div "hero . [GEOGRAPHIC_DATA] ( ) nearestTarget = hero . findNearestEnemy ( ) distan…" at bounding box center [284, 125] width 127 height 136
click at [237, 150] on div "hero . [GEOGRAPHIC_DATA] ( ) nearestTarget = hero . findNearestEnemy ( ) distan…" at bounding box center [284, 125] width 127 height 136
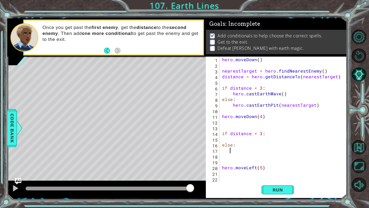
paste textarea "hero.castEarthWave()"
type textarea "hero.castEarthWave()"
click at [236, 139] on div "hero . [GEOGRAPHIC_DATA] ( ) nearestTarget = hero . findNearestEnemy ( ) distan…" at bounding box center [284, 125] width 127 height 136
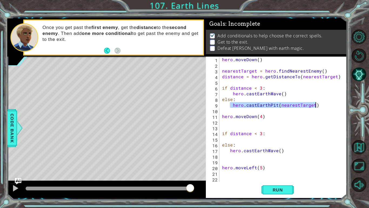
drag, startPoint x: 231, startPoint y: 105, endPoint x: 320, endPoint y: 107, distance: 89.5
click at [320, 107] on div "hero . [GEOGRAPHIC_DATA] ( ) nearestTarget = hero . findNearestEnemy ( ) distan…" at bounding box center [284, 125] width 127 height 136
paste textarea "hero.castEarthWave("
drag, startPoint x: 229, startPoint y: 107, endPoint x: 287, endPoint y: 111, distance: 57.8
click at [287, 111] on div "hero . [GEOGRAPHIC_DATA] ( ) nearestTarget = hero . findNearestEnemy ( ) distan…" at bounding box center [284, 125] width 127 height 136
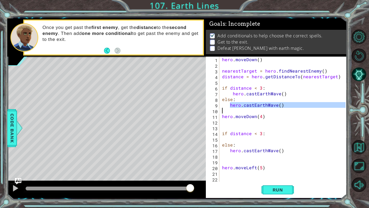
type textarea "hero.castEarthWave()"
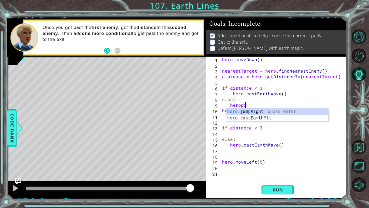
scroll to position [0, 1]
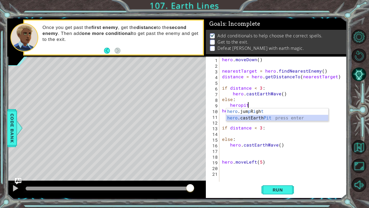
click at [289, 116] on div "hero .jum p R i gh t press enter hero .castEarth Pit press enter" at bounding box center [277, 121] width 102 height 26
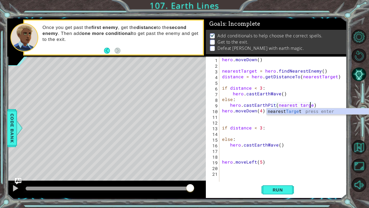
scroll to position [0, 5]
click at [311, 113] on div "nearest Target press enter" at bounding box center [318, 117] width 102 height 19
type textarea "hero.castEarthPit(nearestTarget)"
click at [243, 133] on div "hero . [GEOGRAPHIC_DATA] ( ) nearestTarget = hero . findNearestEnemy ( ) distan…" at bounding box center [284, 125] width 127 height 136
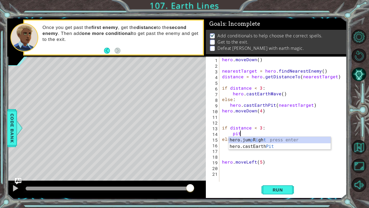
scroll to position [0, 1]
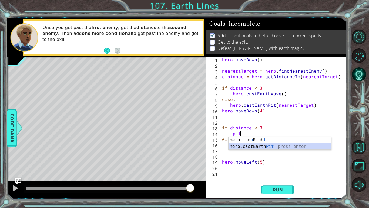
click at [253, 144] on div "hero.jum p R i gh t press enter hero.castEarth Pit press enter" at bounding box center [280, 150] width 102 height 26
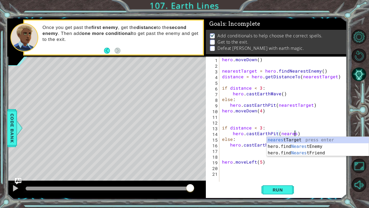
scroll to position [0, 5]
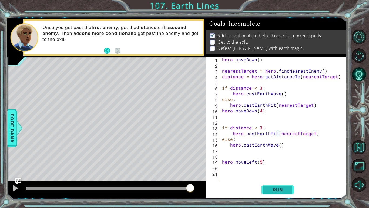
type textarea "hero.castEarthPit(nearestTarget)"
click at [280, 189] on span "Run" at bounding box center [277, 189] width 21 height 5
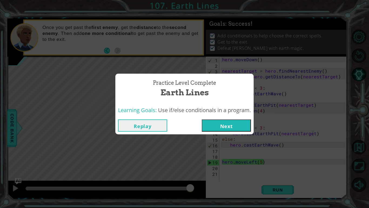
click at [237, 128] on button "Next" at bounding box center [226, 125] width 49 height 12
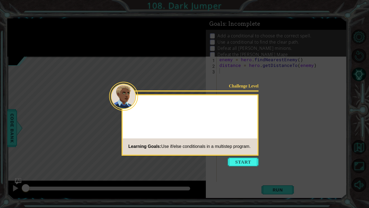
click at [261, 122] on icon at bounding box center [184, 104] width 369 height 208
click at [252, 158] on button "Start" at bounding box center [243, 161] width 31 height 9
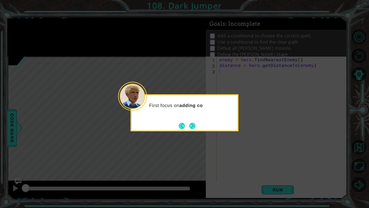
click at [256, 160] on icon at bounding box center [184, 104] width 369 height 208
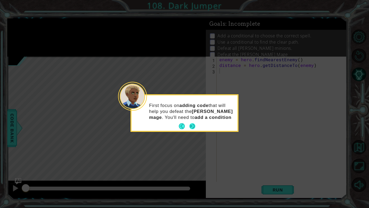
click at [194, 124] on div "First focus on adding code that will help you defeat the [PERSON_NAME] mage . Y…" at bounding box center [185, 112] width 106 height 35
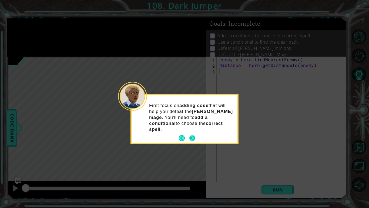
click at [194, 133] on button "Next" at bounding box center [192, 138] width 10 height 10
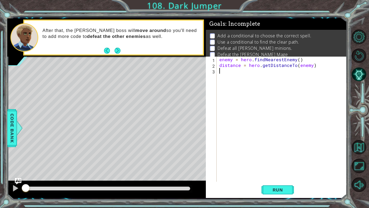
paste textarea "hero.castEarthWave()"
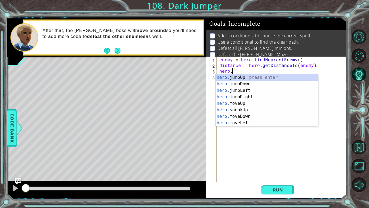
type textarea "h"
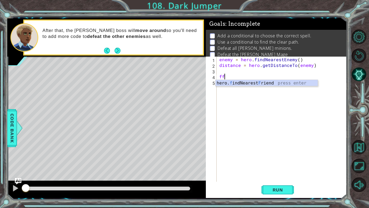
type textarea "f"
